Goal: Find specific page/section: Find specific page/section

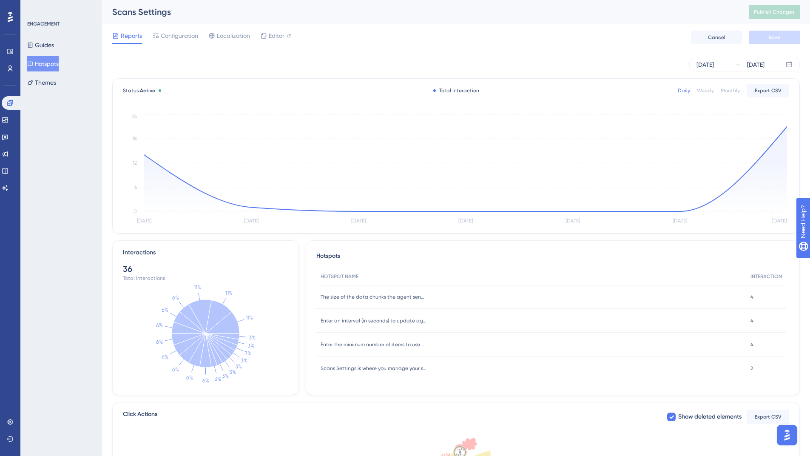
click at [708, 91] on div "Weekly" at bounding box center [705, 90] width 17 height 7
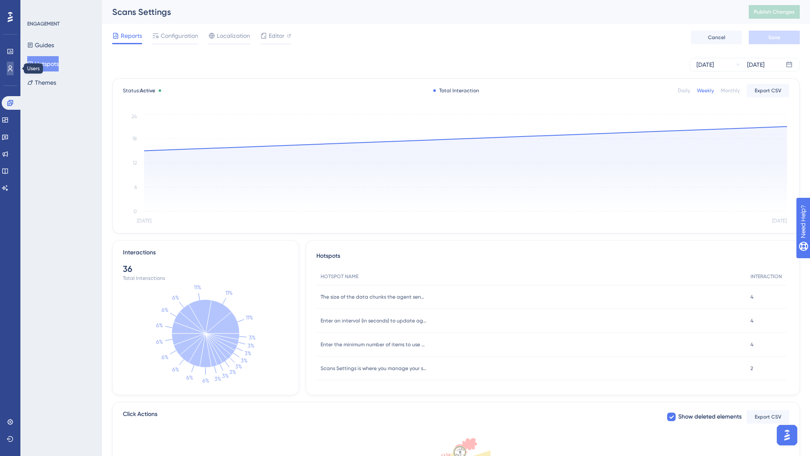
click at [10, 66] on icon at bounding box center [10, 68] width 5 height 6
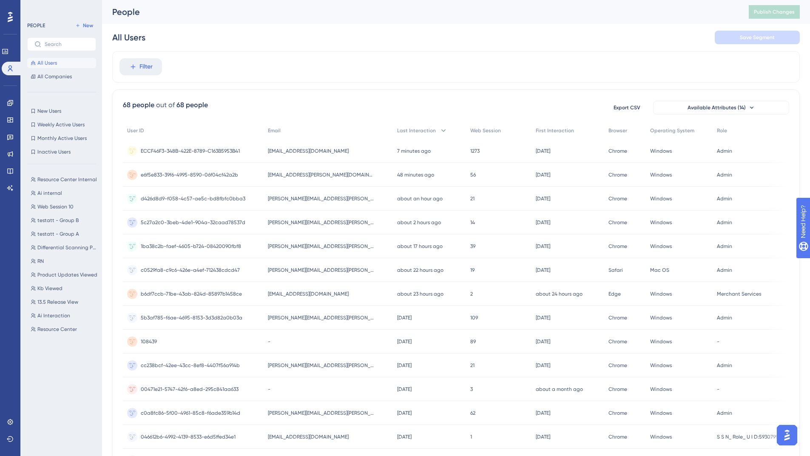
click at [220, 173] on span "e6f5e833-39f6-4995-8590-06f04cf42a2b" at bounding box center [189, 174] width 97 height 7
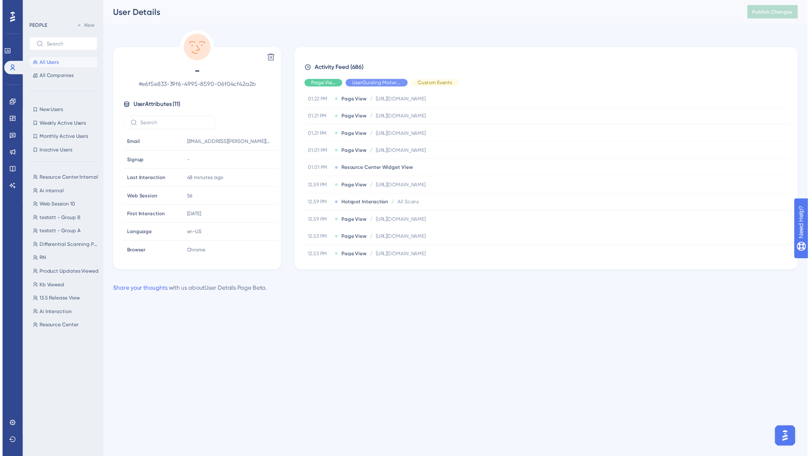
scroll to position [1353, 0]
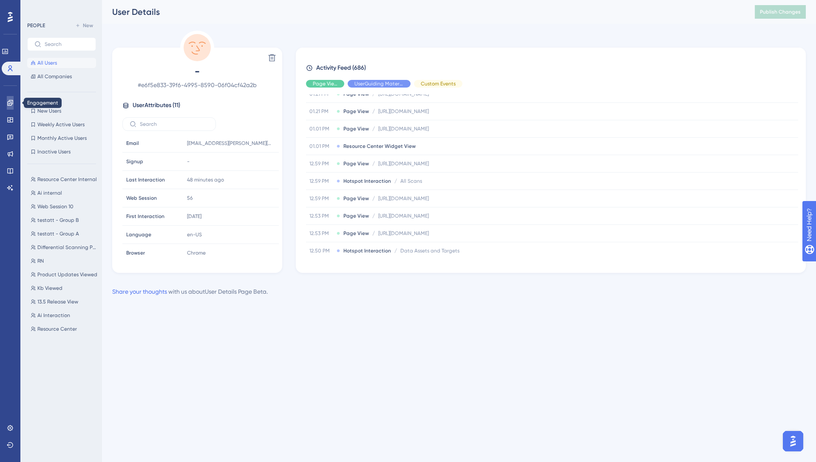
click at [11, 102] on icon at bounding box center [10, 103] width 6 height 6
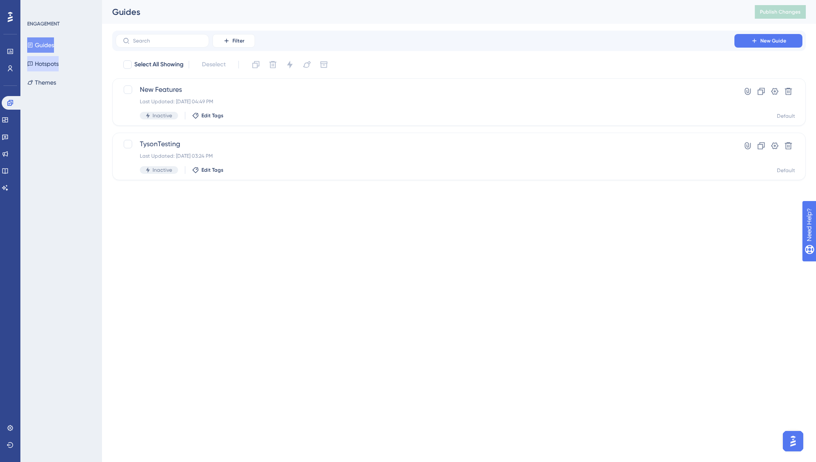
click at [56, 65] on button "Hotspots" at bounding box center [42, 63] width 31 height 15
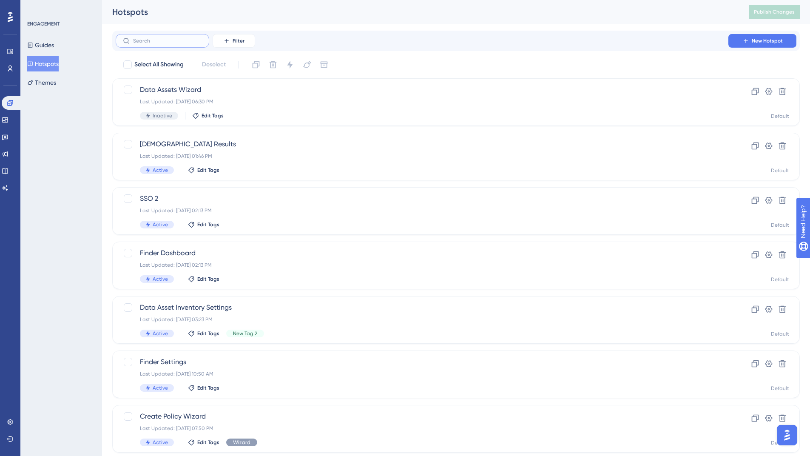
click at [170, 42] on input "text" at bounding box center [167, 41] width 69 height 6
type input "s"
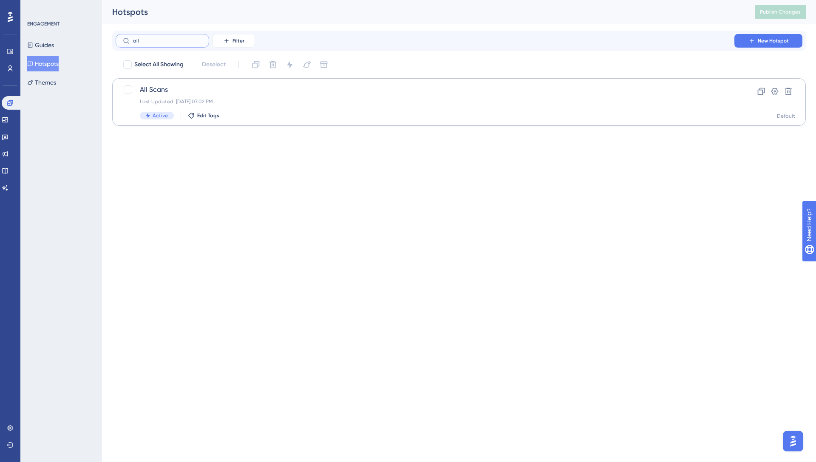
type input "all"
click at [232, 93] on span "All Scans" at bounding box center [425, 90] width 570 height 10
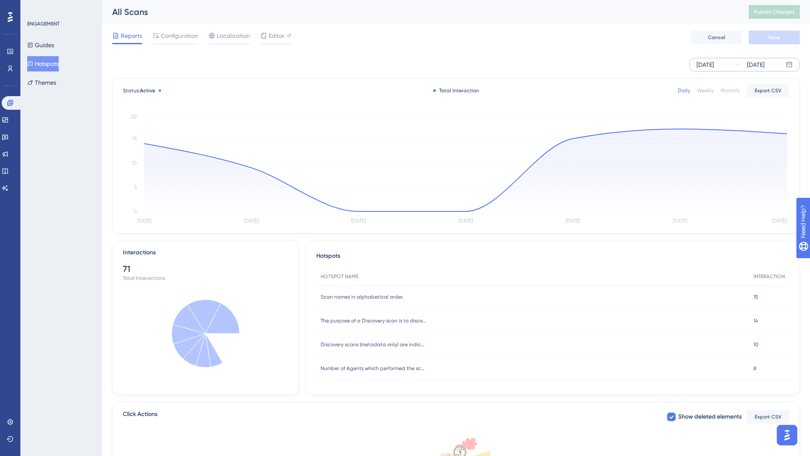
click at [714, 64] on div "Sep 11 2025" at bounding box center [704, 64] width 17 height 10
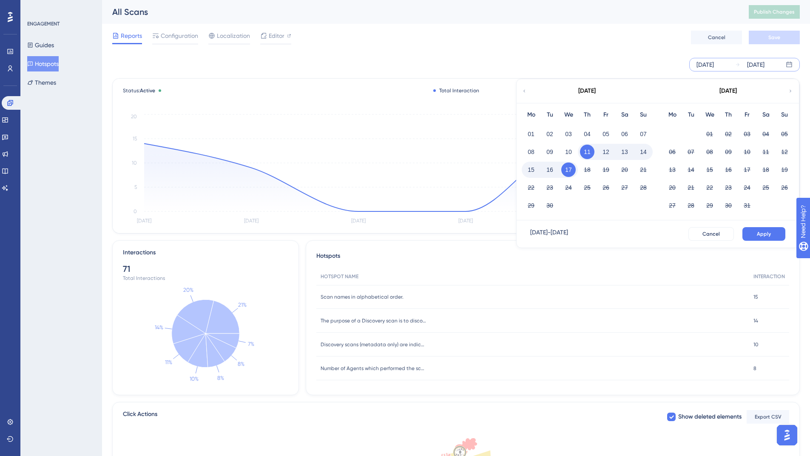
click at [525, 93] on icon at bounding box center [523, 91] width 5 height 8
click at [552, 134] on button "01" at bounding box center [549, 134] width 14 height 14
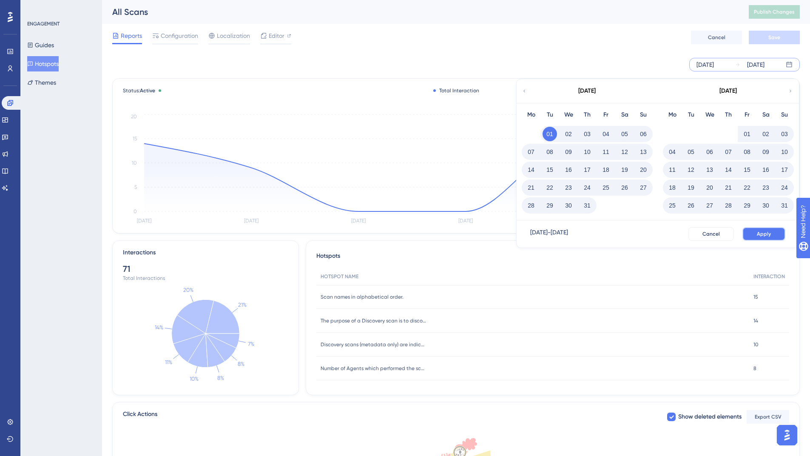
click at [771, 231] on button "Apply" at bounding box center [763, 234] width 43 height 14
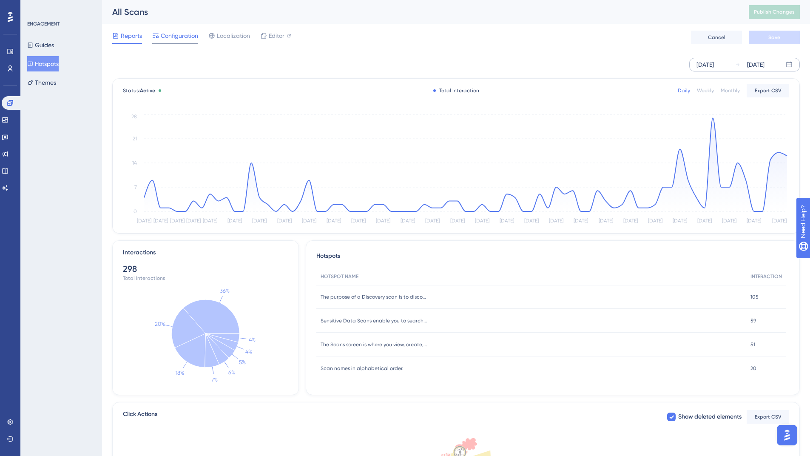
click at [174, 37] on span "Configuration" at bounding box center [179, 36] width 37 height 10
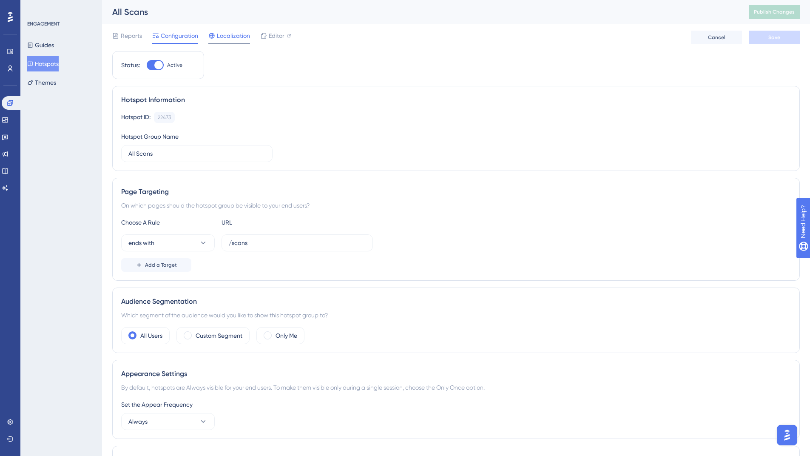
click at [227, 38] on span "Localization" at bounding box center [233, 36] width 33 height 10
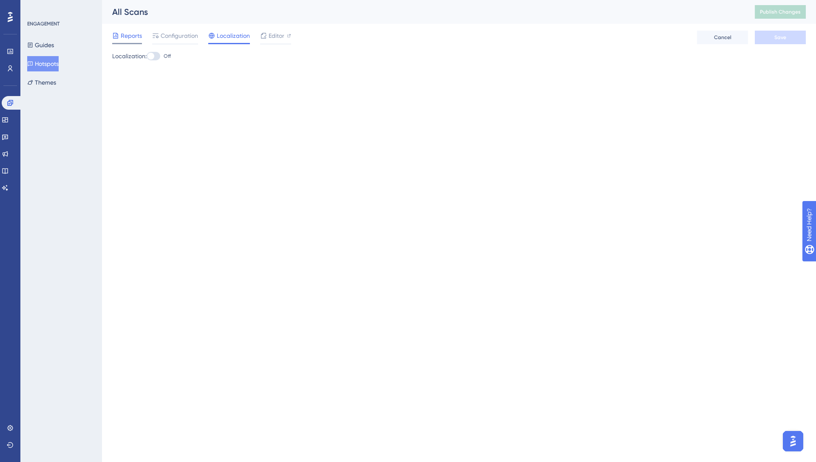
click at [124, 34] on span "Reports" at bounding box center [131, 36] width 21 height 10
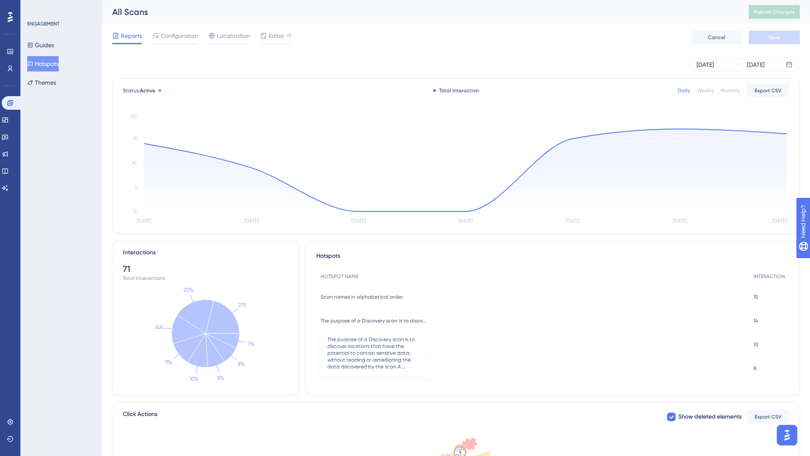
click at [350, 320] on span "The purpose of a Discovery scan is to discover locations that have the potentia…" at bounding box center [373, 320] width 106 height 7
click at [419, 319] on span "The purpose of a Discovery scan is to discover locations that have the potentia…" at bounding box center [373, 320] width 106 height 7
click at [403, 25] on div "Reports Configuration Localization Editor Cancel Save" at bounding box center [455, 37] width 687 height 27
drag, startPoint x: 44, startPoint y: 63, endPoint x: 136, endPoint y: 32, distance: 97.3
click at [44, 63] on button "Hotspots" at bounding box center [42, 63] width 31 height 15
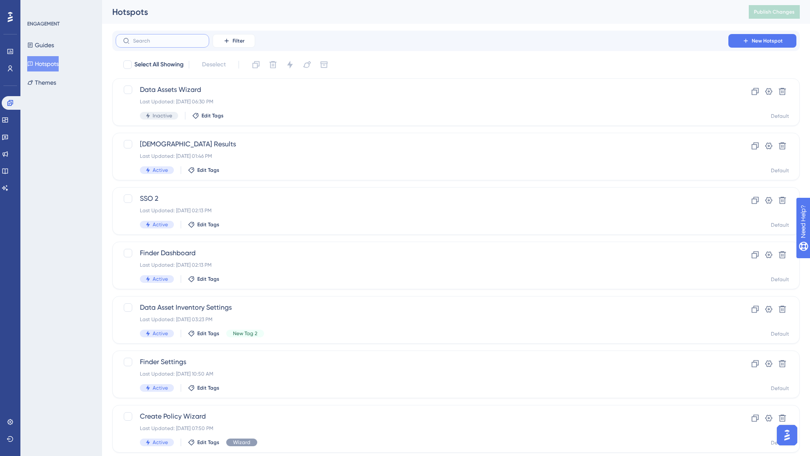
click at [154, 42] on input "text" at bounding box center [167, 41] width 69 height 6
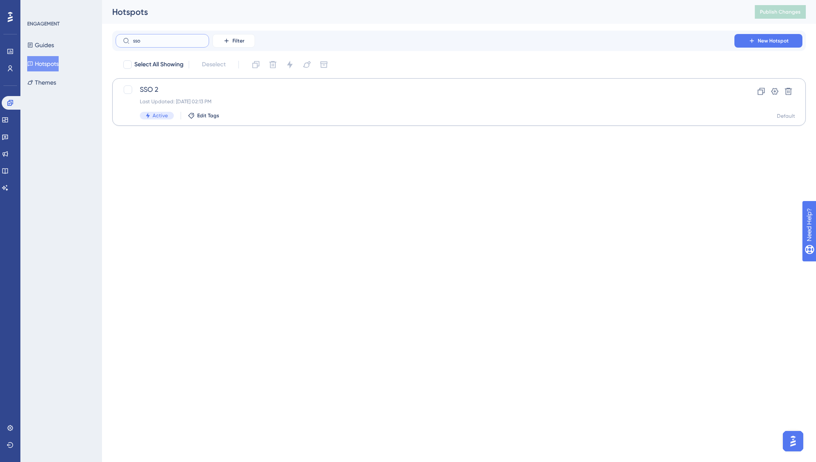
type input "sso"
click at [190, 94] on span "SSO 2" at bounding box center [425, 90] width 570 height 10
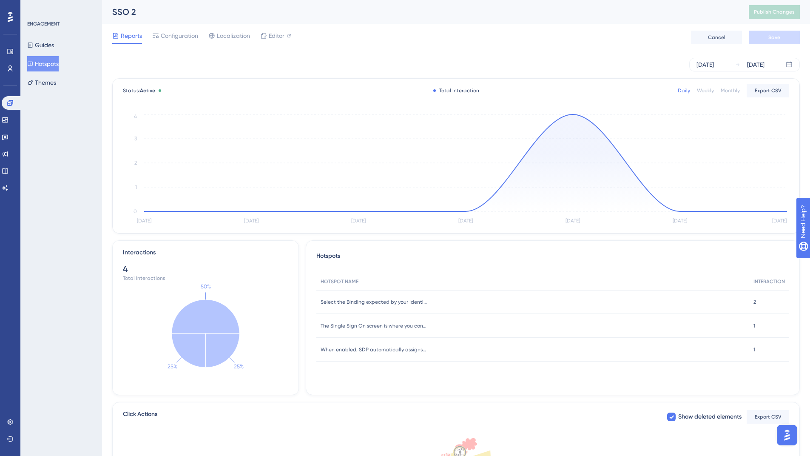
click at [46, 64] on button "Hotspots" at bounding box center [42, 63] width 31 height 15
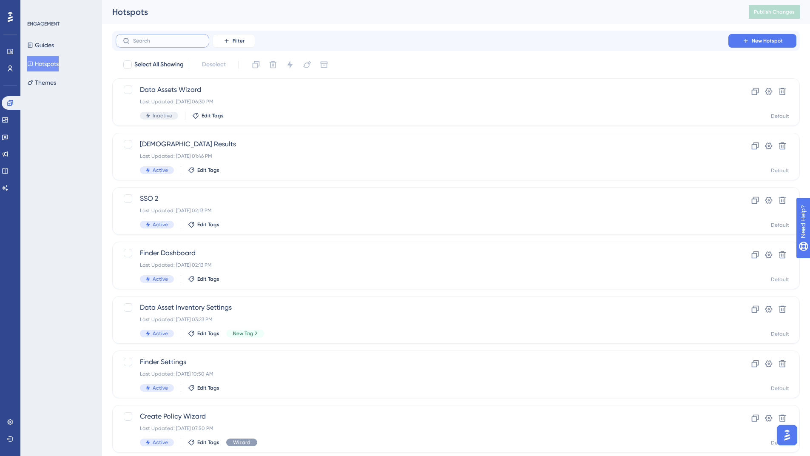
click at [147, 38] on input "text" at bounding box center [167, 41] width 69 height 6
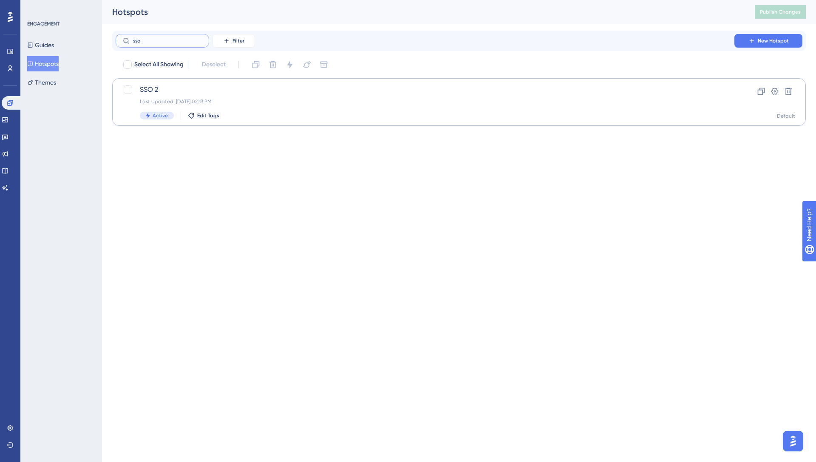
type input "sso"
click at [185, 95] on div "SSO 2 Last Updated: Sep 15 2025, 02:13 PM Active Edit Tags" at bounding box center [425, 102] width 570 height 35
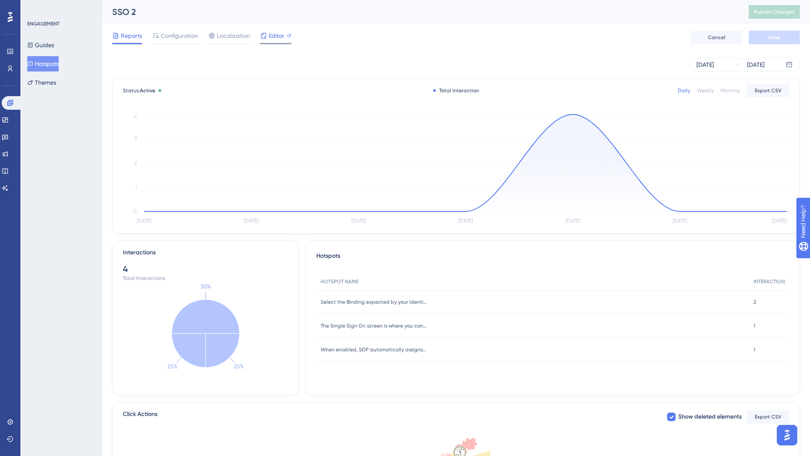
click at [270, 33] on span "Editor" at bounding box center [277, 36] width 16 height 10
click at [55, 62] on button "Hotspots" at bounding box center [42, 63] width 31 height 15
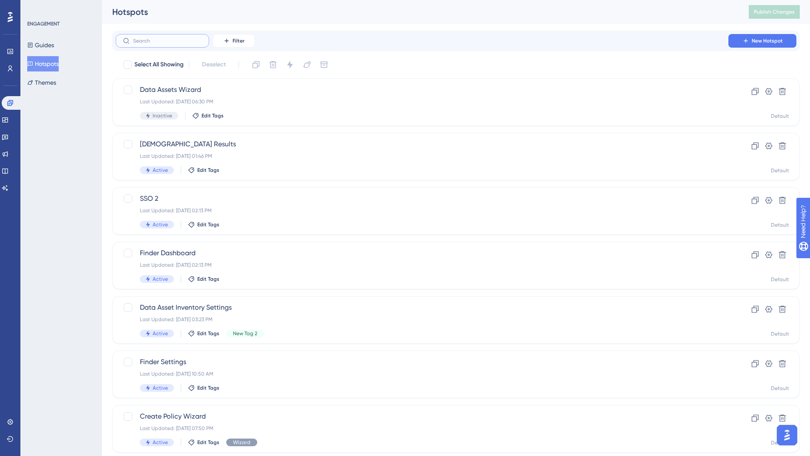
click at [159, 42] on input "text" at bounding box center [167, 41] width 69 height 6
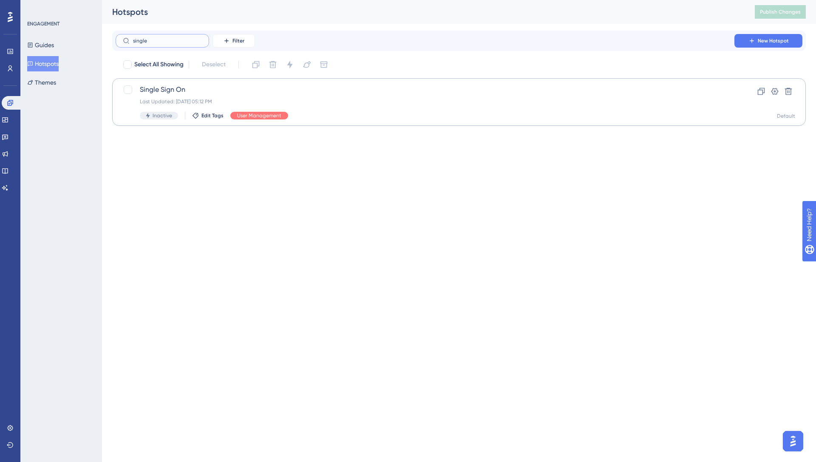
type input "single"
click at [185, 93] on span "Single Sign On" at bounding box center [425, 90] width 570 height 10
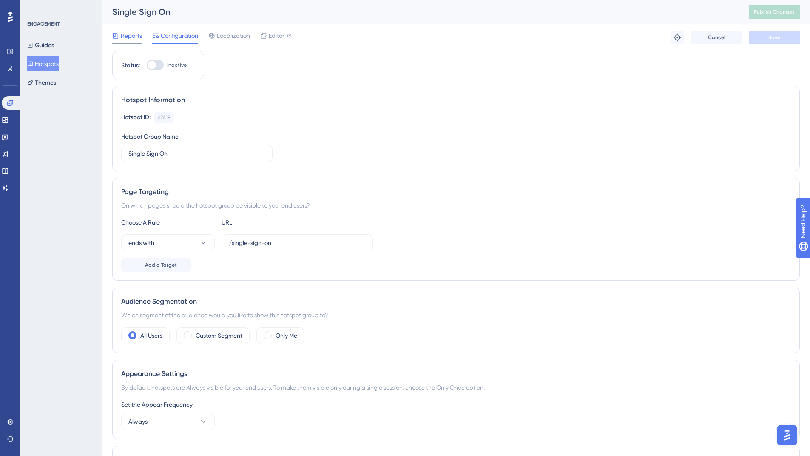
click at [134, 38] on span "Reports" at bounding box center [131, 36] width 21 height 10
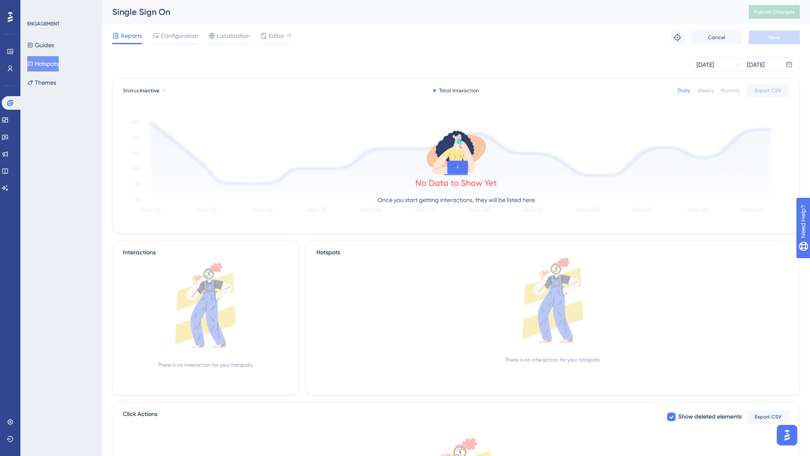
click at [349, 7] on div "Single Sign On" at bounding box center [419, 12] width 615 height 12
